Goal: Task Accomplishment & Management: Use online tool/utility

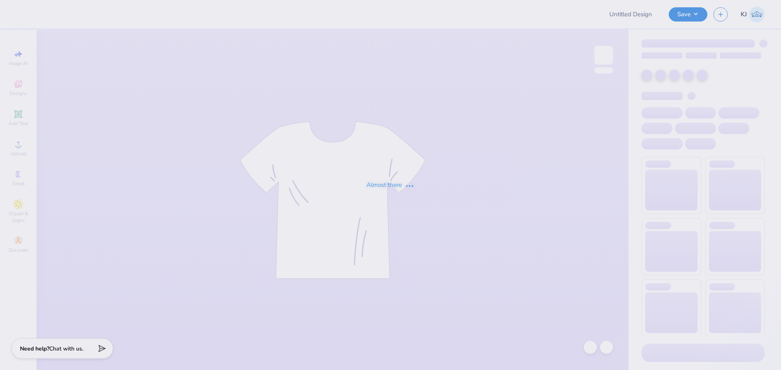
type input "[GEOGRAPHIC_DATA][US_STATE] : [PERSON_NAME] [PERSON_NAME]"
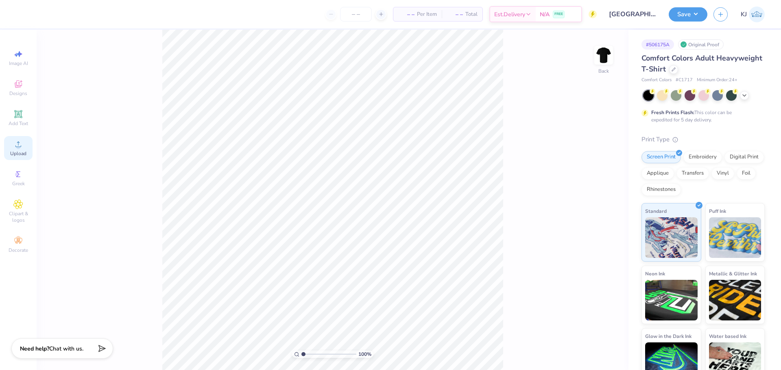
click at [21, 153] on span "Upload" at bounding box center [18, 153] width 16 height 7
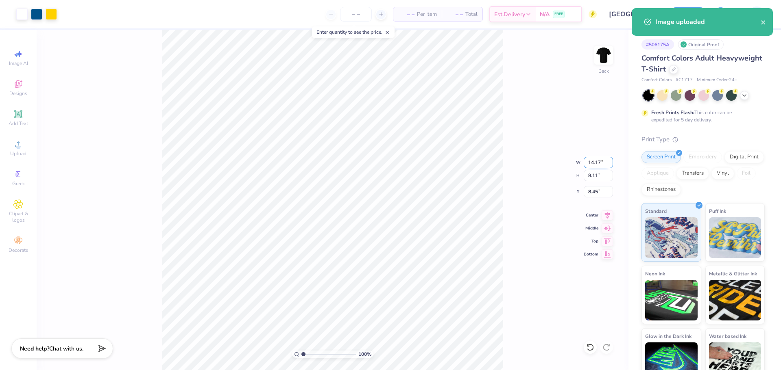
click at [598, 159] on input "14.17" at bounding box center [597, 162] width 29 height 11
type input "3.50"
type input "2.00"
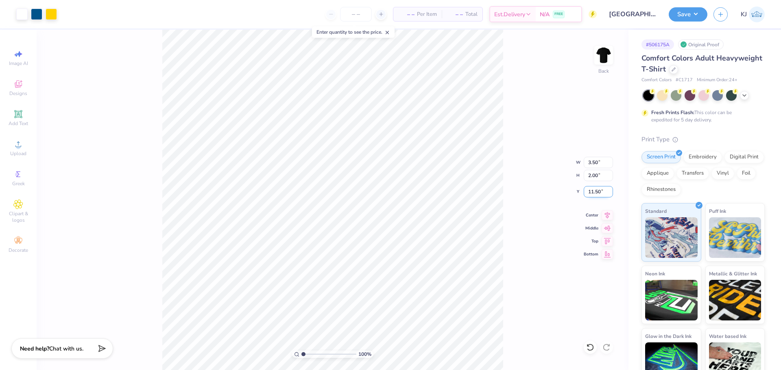
click at [595, 188] on input "11.50" at bounding box center [597, 191] width 29 height 11
type input "3.00"
click at [601, 58] on img at bounding box center [603, 55] width 33 height 33
click at [25, 147] on div "Upload" at bounding box center [18, 148] width 28 height 24
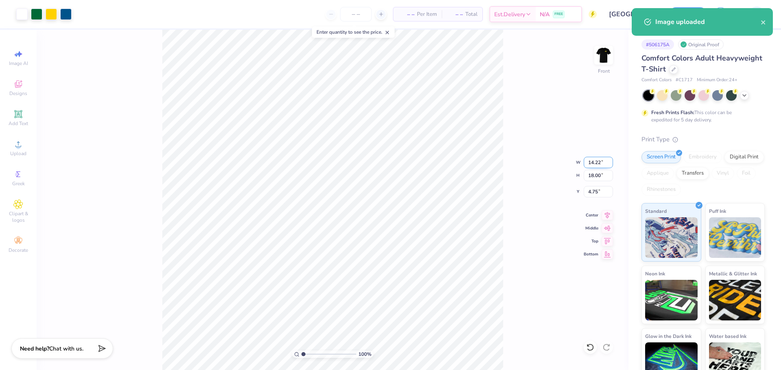
click at [595, 162] on input "14.22" at bounding box center [597, 162] width 29 height 11
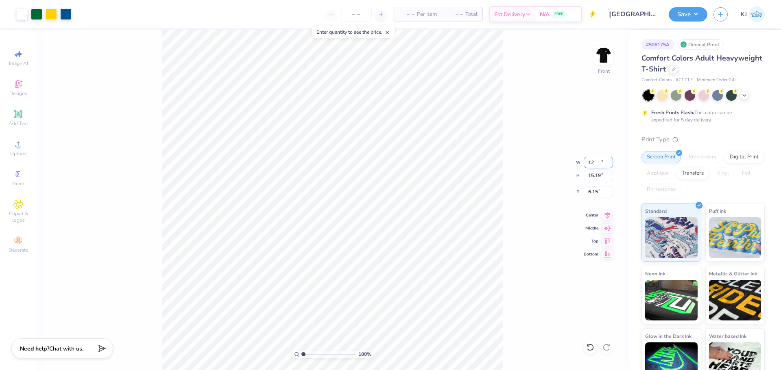
type input "12.00"
type input "15.19"
click at [594, 195] on input "6.15" at bounding box center [597, 191] width 29 height 11
type input "3.00"
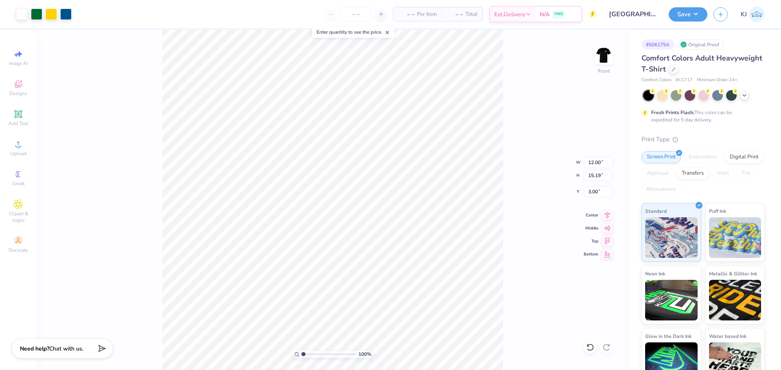
click at [120, 66] on div "100 % Front W 12.00 12.00 " H 15.19 15.19 " Y 3.00 3.00 " Center Middle Top Bot…" at bounding box center [333, 200] width 592 height 341
click at [601, 57] on img at bounding box center [603, 55] width 33 height 33
click at [603, 56] on img at bounding box center [603, 55] width 33 height 33
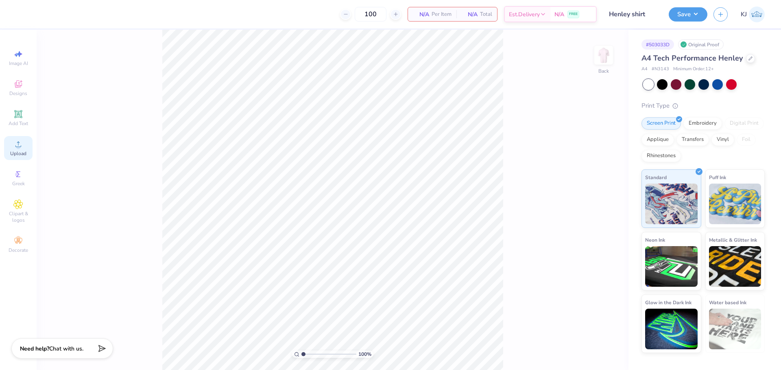
click at [17, 153] on span "Upload" at bounding box center [18, 153] width 16 height 7
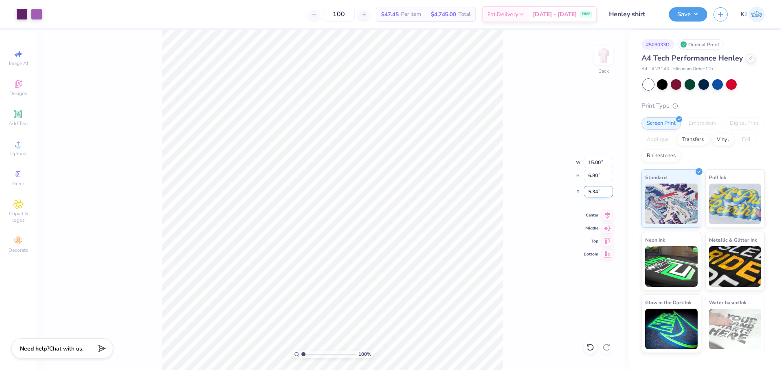
click at [594, 191] on input "5.34" at bounding box center [597, 191] width 29 height 11
type input "6.00"
click at [593, 192] on input "6.00" at bounding box center [597, 191] width 29 height 11
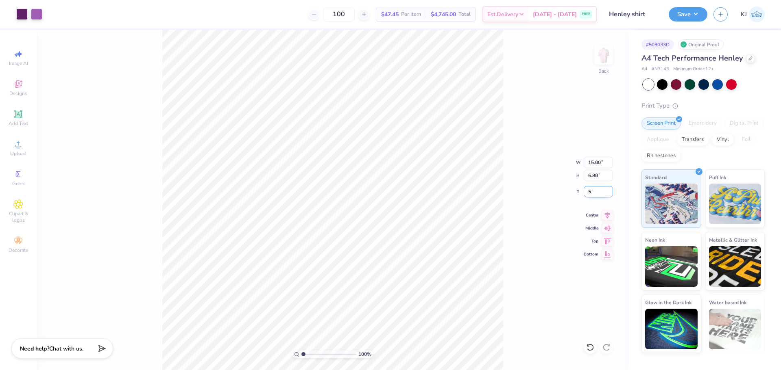
type input "5.00"
click at [521, 194] on div "100 % Back W 15.00 15.00 " H 6.80 6.80 " Y 5.00 5.00 " Center Middle Top Bottom" at bounding box center [333, 200] width 592 height 341
